Goal: Information Seeking & Learning: Learn about a topic

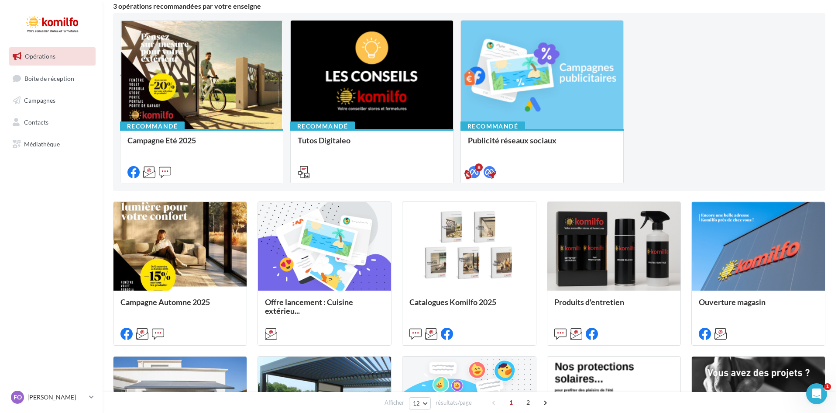
scroll to position [87, 0]
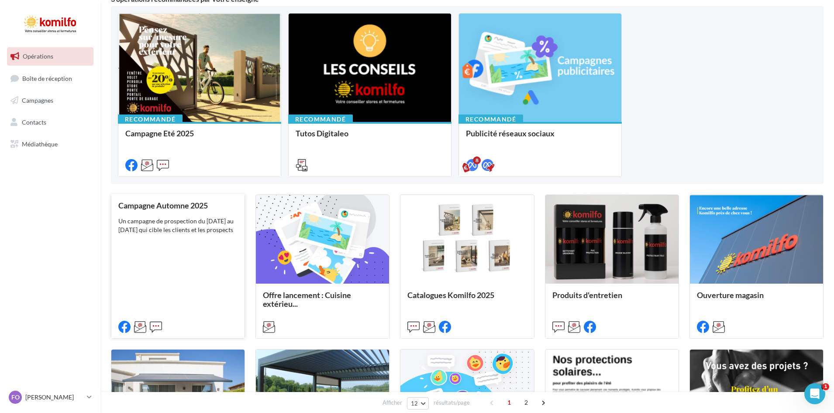
click at [191, 253] on div "Campagne Automne 2025 Un campagne de prospection du 12 septembre au 4 octobre 2…" at bounding box center [177, 265] width 119 height 129
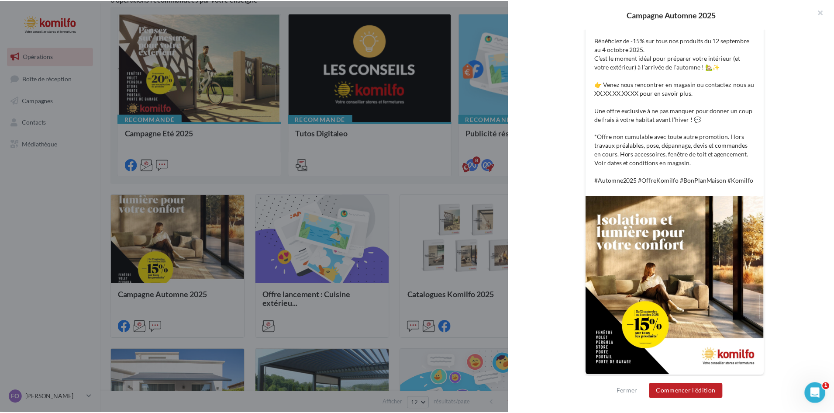
scroll to position [199, 0]
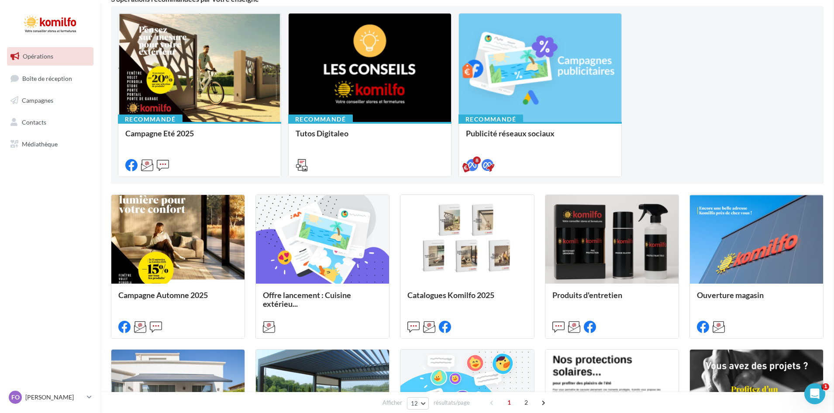
click at [39, 146] on span "Médiathèque" at bounding box center [40, 143] width 36 height 7
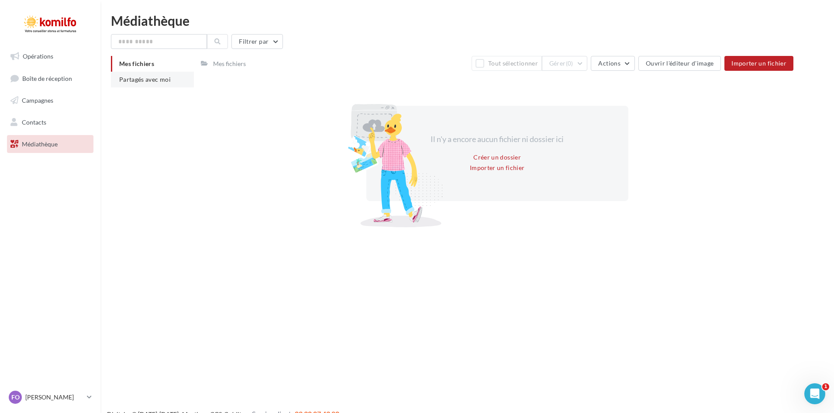
click at [156, 82] on span "Partagés avec moi" at bounding box center [145, 79] width 52 height 7
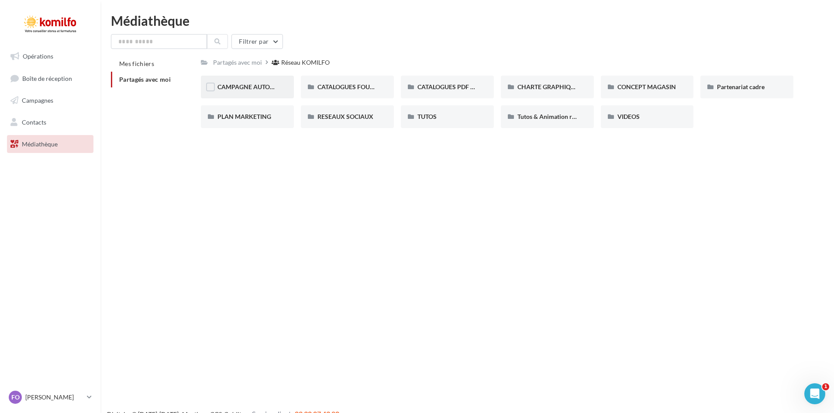
click at [245, 84] on span "CAMPAGNE AUTOMNE" at bounding box center [250, 86] width 66 height 7
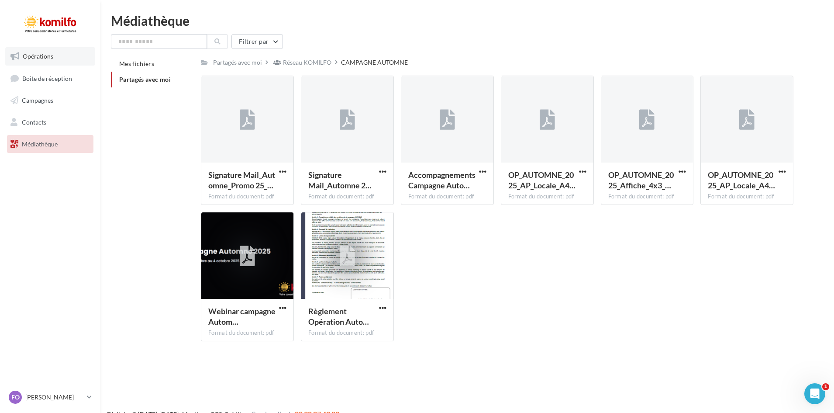
click at [36, 52] on span "Opérations" at bounding box center [38, 55] width 31 height 7
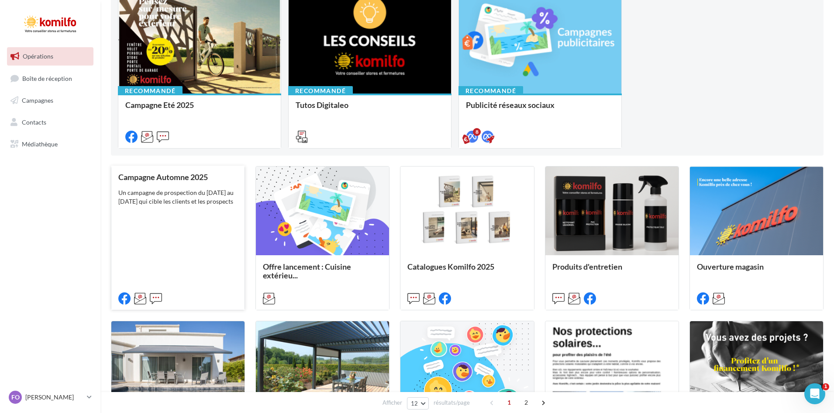
click at [199, 206] on div "Un campagne de prospection du 12 septembre au 4 octobre 2025 qui cible les clie…" at bounding box center [177, 196] width 119 height 17
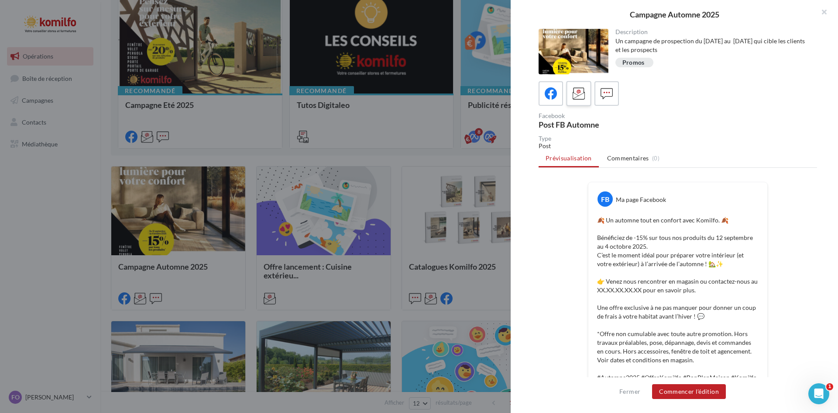
click at [577, 94] on icon at bounding box center [579, 93] width 13 height 13
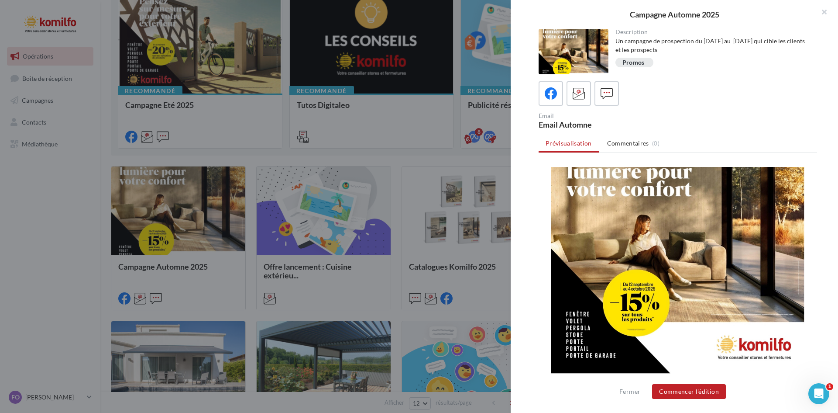
scroll to position [175, 0]
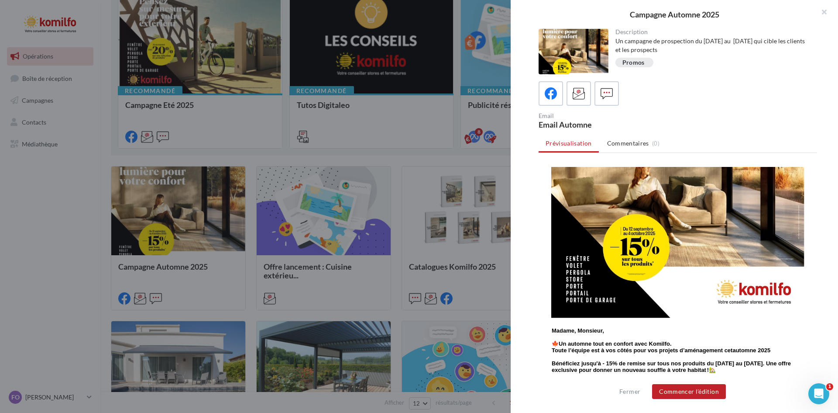
drag, startPoint x: 637, startPoint y: 227, endPoint x: 582, endPoint y: 215, distance: 56.3
click at [582, 215] on img at bounding box center [678, 191] width 253 height 253
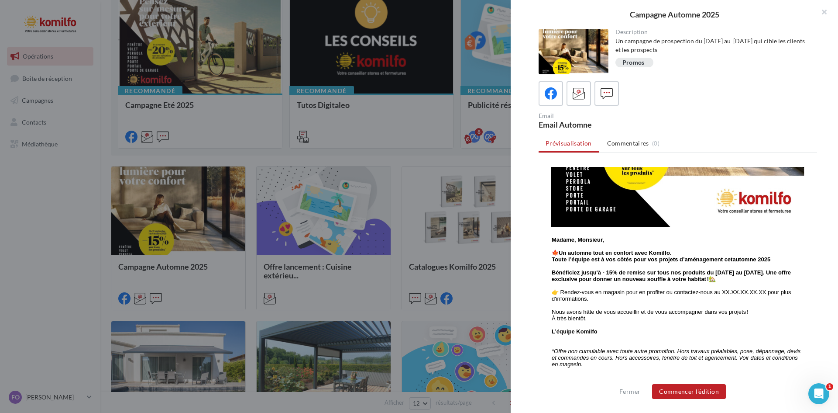
scroll to position [306, 0]
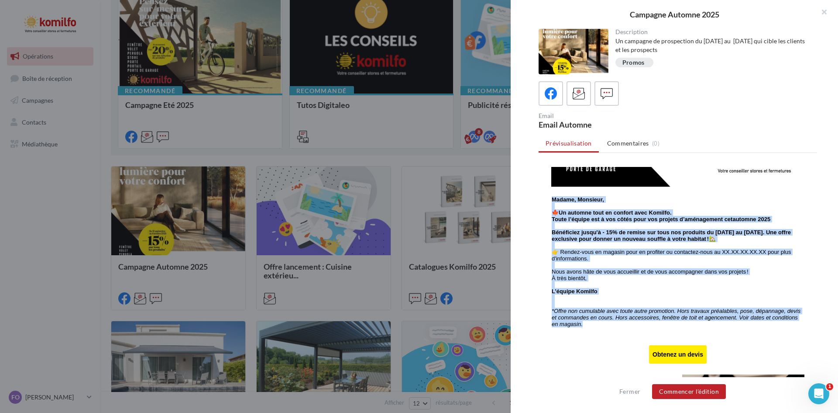
drag, startPoint x: 544, startPoint y: 198, endPoint x: 622, endPoint y: 327, distance: 150.5
click at [622, 327] on div "Madame, Monsieur, 🍁 Un automne tout en confort avec Komilfo. Toute l’équipe est…" at bounding box center [678, 264] width 262 height 147
copy tbody "Madame, Monsieur, 🍁 Un automne tout en confort avec Komilfo. Toute l’équipe est…"
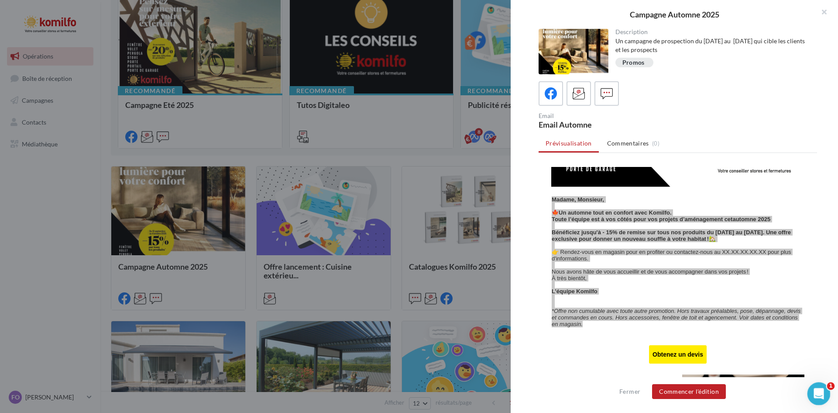
click at [811, 390] on div "Ouvrir le Messenger Intercom" at bounding box center [818, 392] width 29 height 29
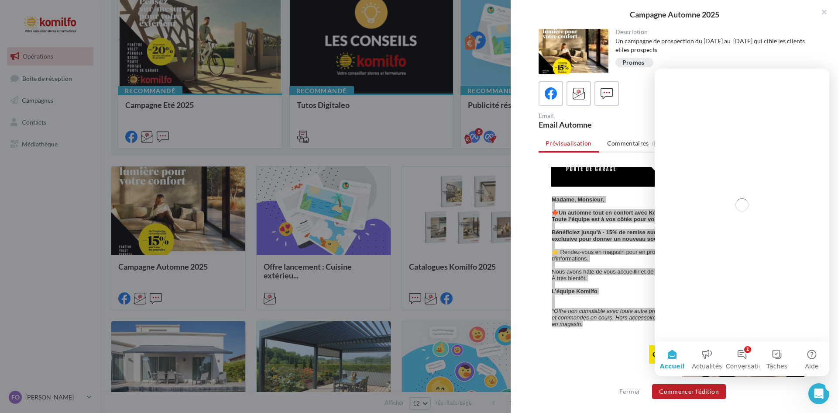
scroll to position [0, 0]
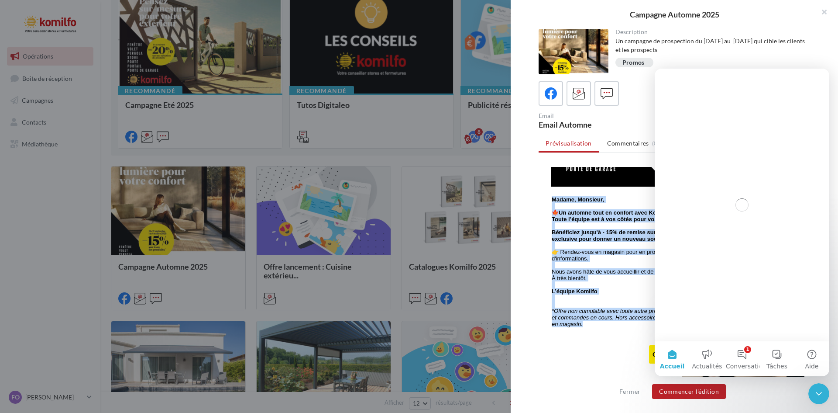
click at [598, 281] on p "À très bientôt," at bounding box center [678, 278] width 252 height 7
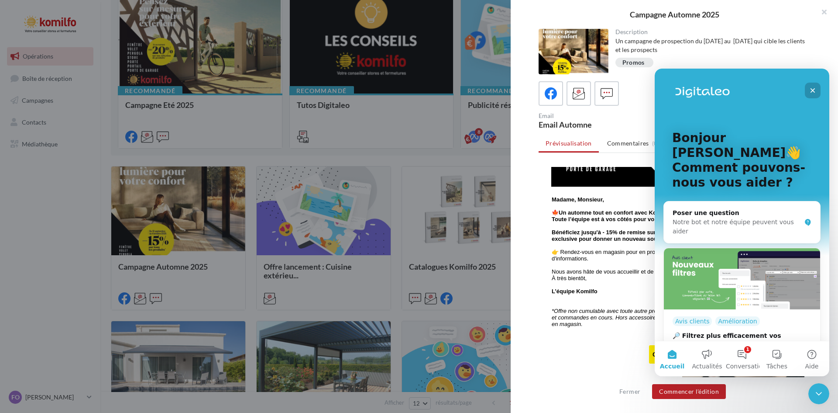
click at [813, 88] on icon "Fermer" at bounding box center [813, 90] width 7 height 7
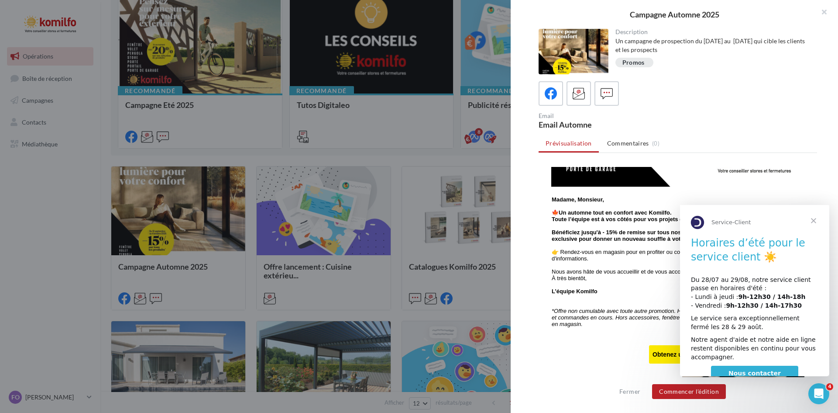
click at [816, 220] on span "Fermer" at bounding box center [813, 220] width 31 height 31
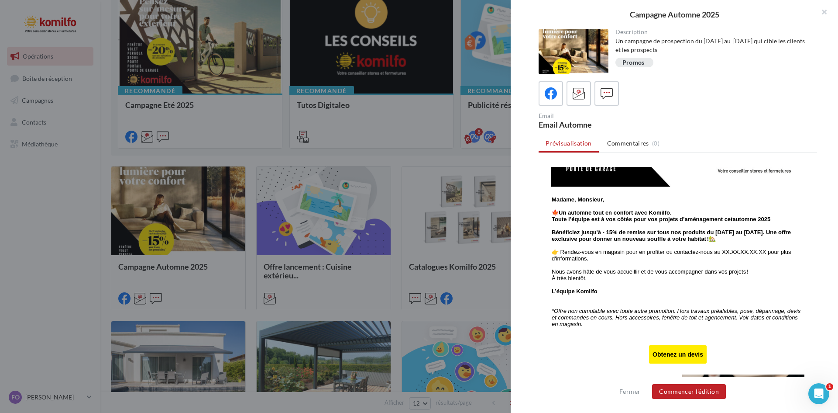
click at [572, 327] on icon "*Offre non cumulable avec toute autre promotion. Hors travaux préalables, pose,…" at bounding box center [676, 317] width 249 height 20
click at [571, 327] on icon "*Offre non cumulable avec toute autre promotion. Hors travaux préalables, pose,…" at bounding box center [676, 317] width 249 height 20
click at [561, 314] on icon "*Offre non cumulable avec toute autre promotion. Hors travaux préalables, pose,…" at bounding box center [676, 317] width 249 height 20
click at [674, 358] on link "Obtenez un devis" at bounding box center [678, 354] width 57 height 7
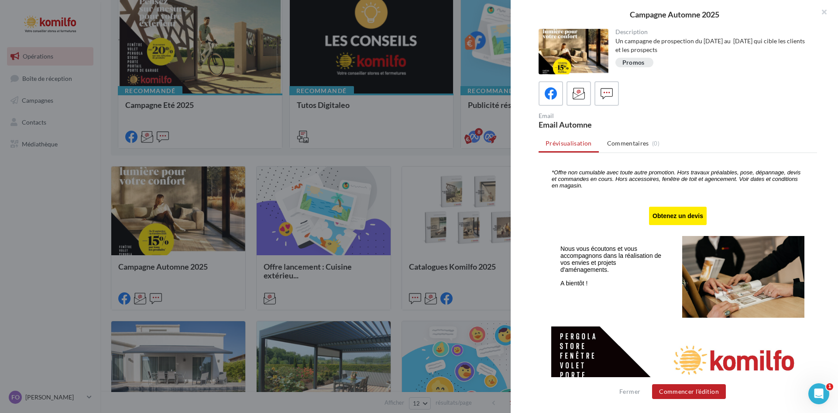
scroll to position [493, 0]
